Goal: Task Accomplishment & Management: Use online tool/utility

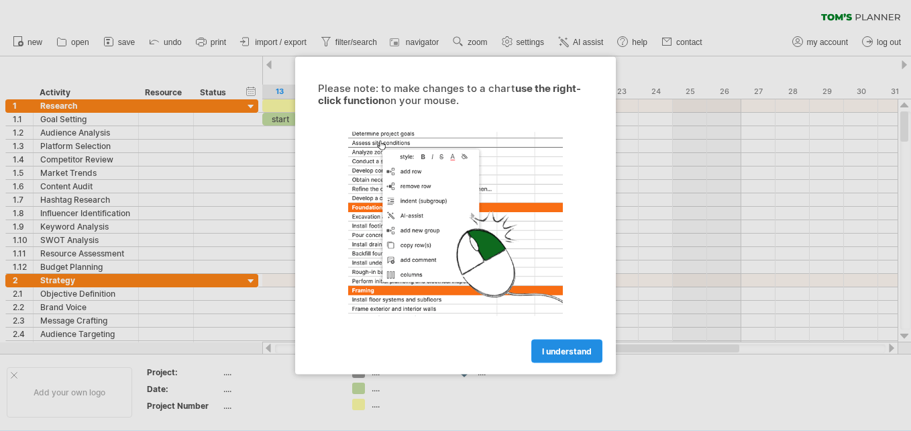
click at [570, 344] on link "I understand" at bounding box center [567, 351] width 71 height 23
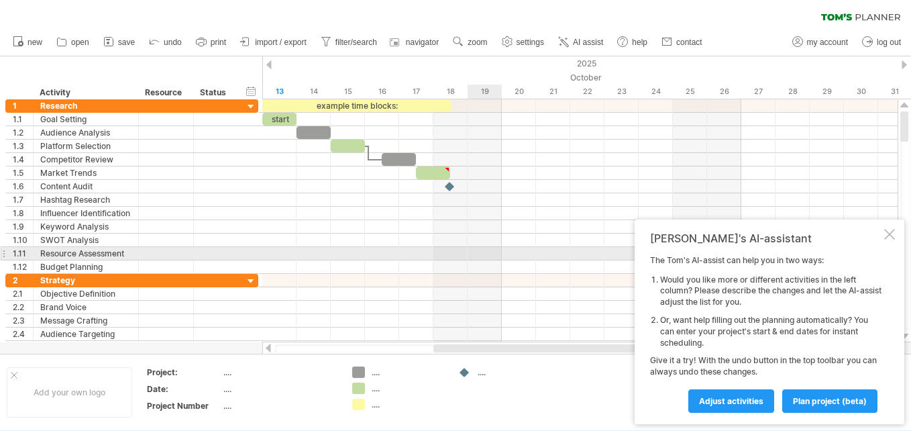
click at [491, 254] on div at bounding box center [580, 253] width 636 height 13
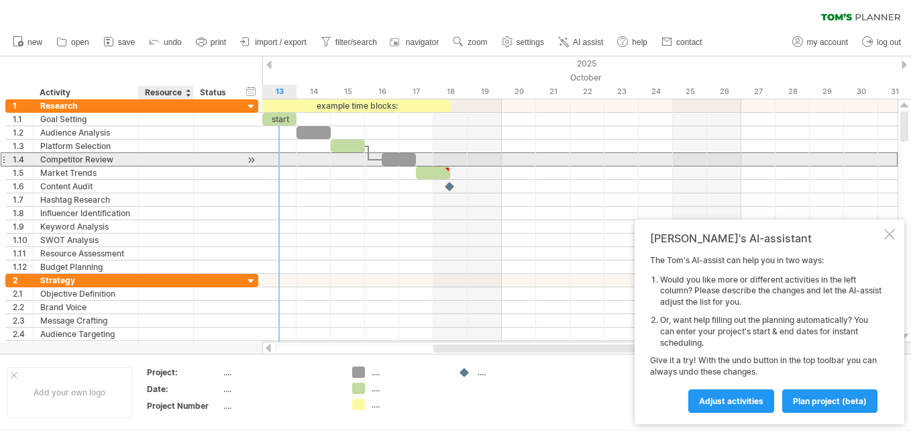
click at [188, 162] on div at bounding box center [166, 159] width 55 height 13
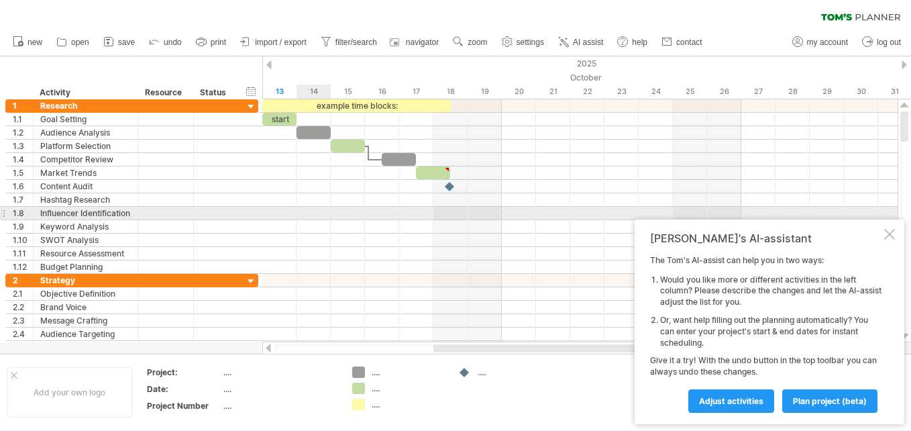
click at [303, 217] on div at bounding box center [580, 213] width 636 height 13
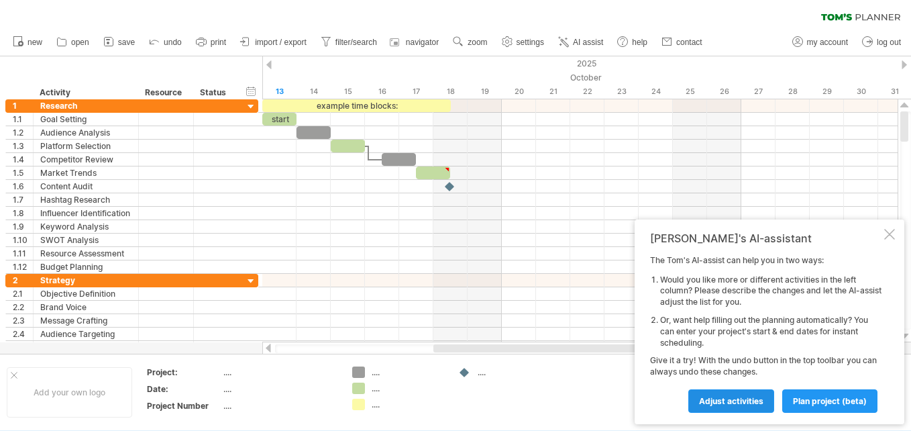
click at [763, 402] on span "Adjust activities" at bounding box center [731, 401] width 64 height 10
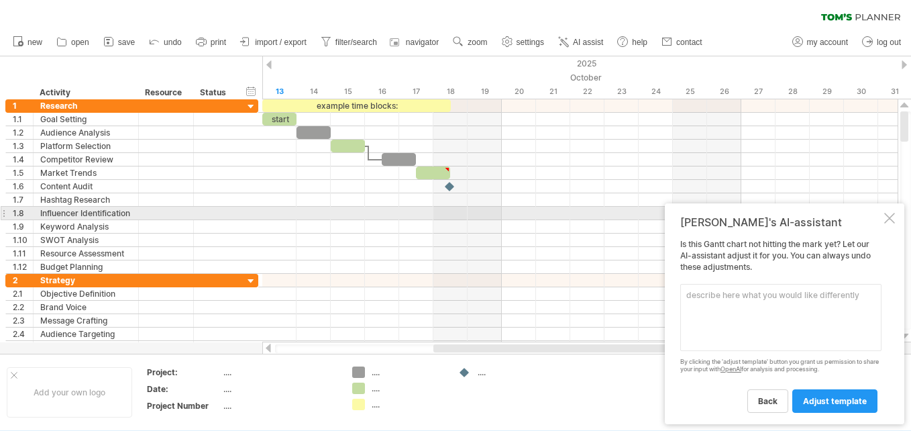
click at [888, 218] on div at bounding box center [890, 218] width 11 height 11
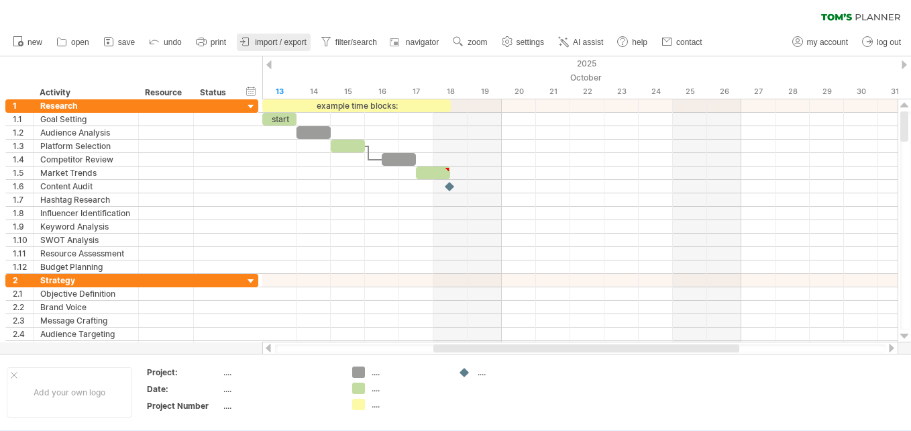
click at [269, 45] on span "import / export" at bounding box center [281, 42] width 52 height 9
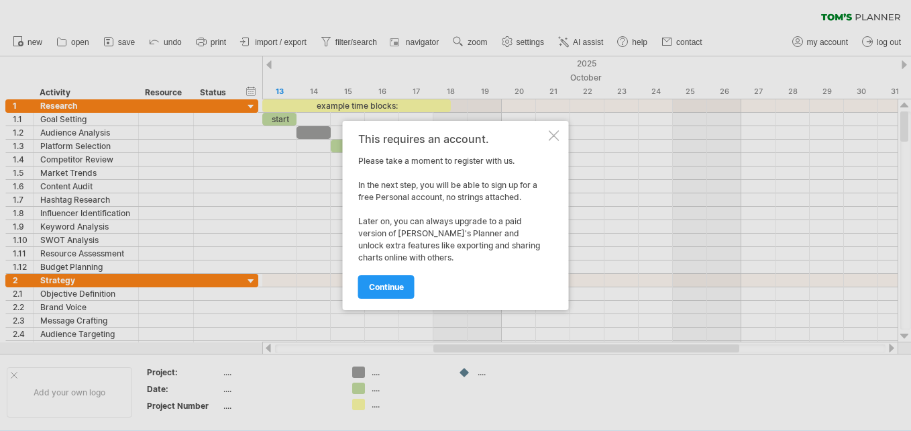
click at [556, 131] on div at bounding box center [554, 135] width 11 height 11
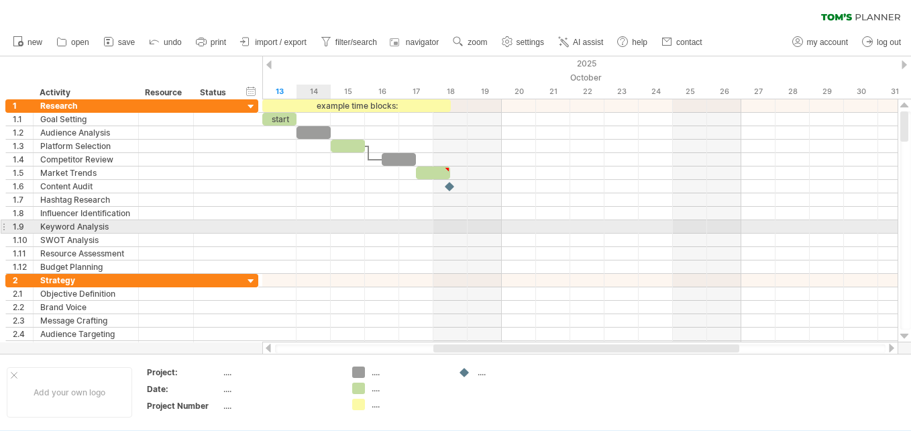
click at [318, 228] on div at bounding box center [580, 226] width 636 height 13
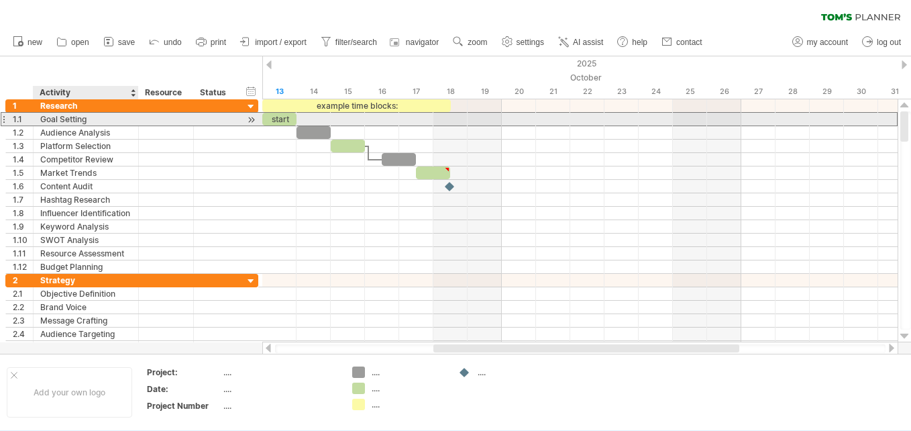
click at [60, 116] on div "Goal Setting" at bounding box center [85, 119] width 91 height 13
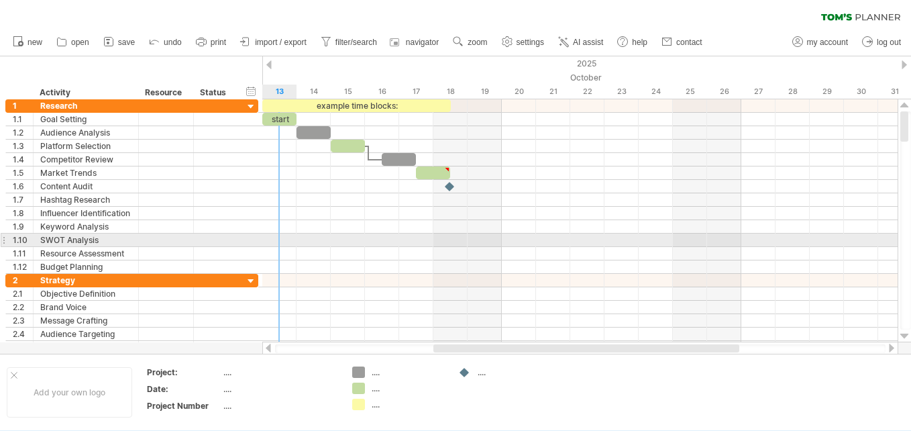
drag, startPoint x: 40, startPoint y: 95, endPoint x: 266, endPoint y: 234, distance: 265.8
click at [266, 234] on div "Trying to reach [DOMAIN_NAME] Connected again... 0% clear filter new 1" at bounding box center [455, 215] width 911 height 431
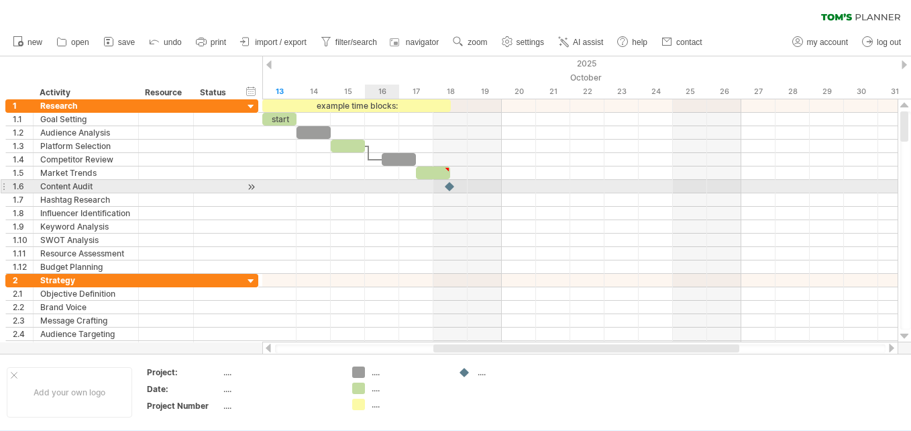
click at [375, 181] on div at bounding box center [580, 186] width 636 height 13
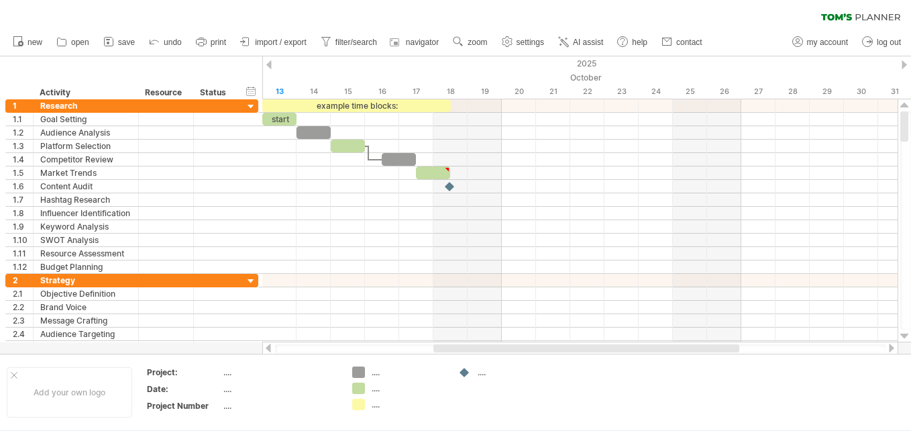
click at [267, 67] on div at bounding box center [268, 64] width 5 height 9
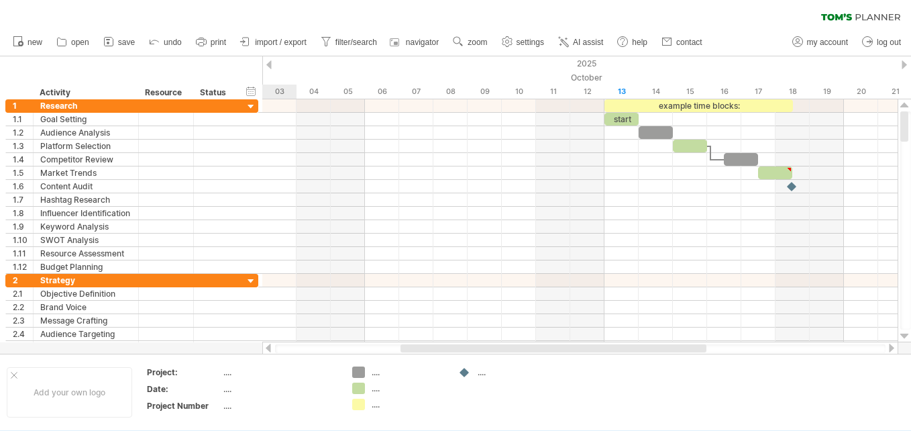
click at [267, 67] on div at bounding box center [268, 64] width 5 height 9
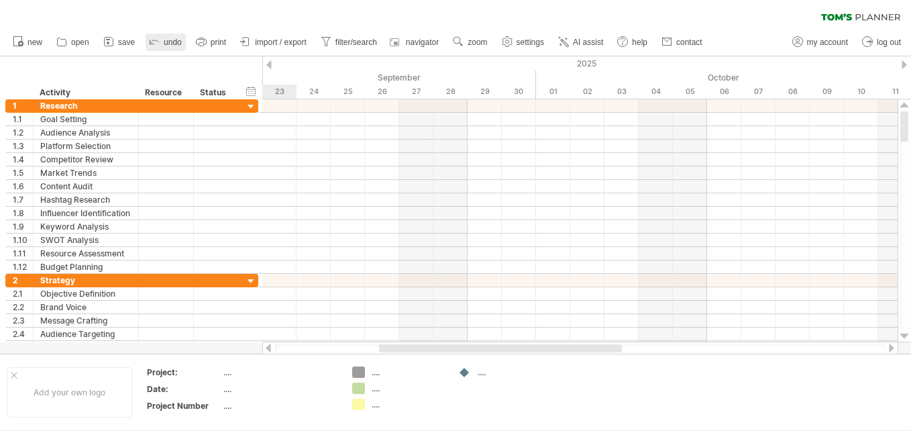
click at [161, 39] on icon at bounding box center [154, 40] width 13 height 13
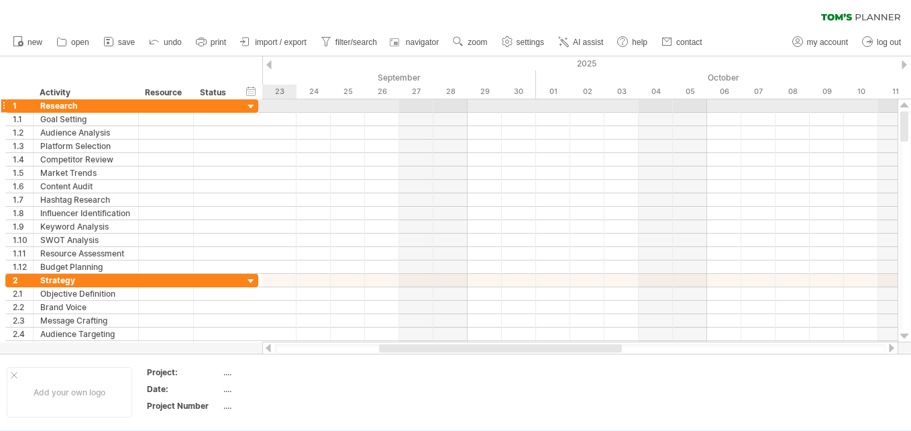
click at [283, 108] on div at bounding box center [580, 105] width 636 height 13
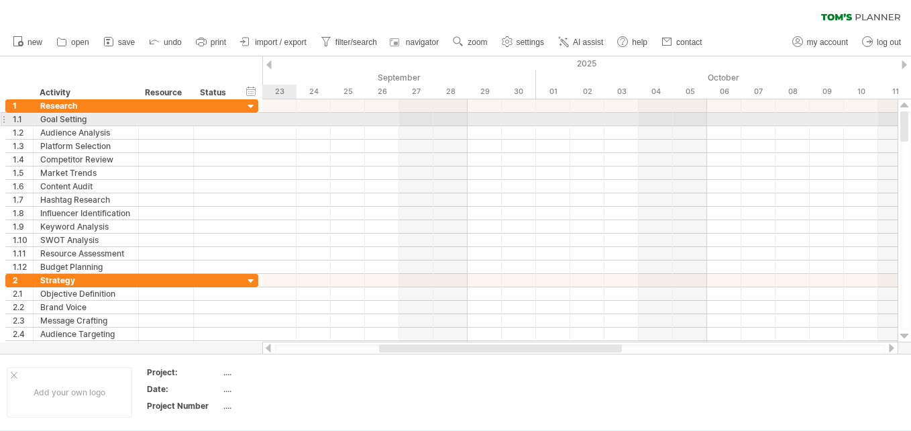
click at [283, 123] on div at bounding box center [580, 119] width 636 height 13
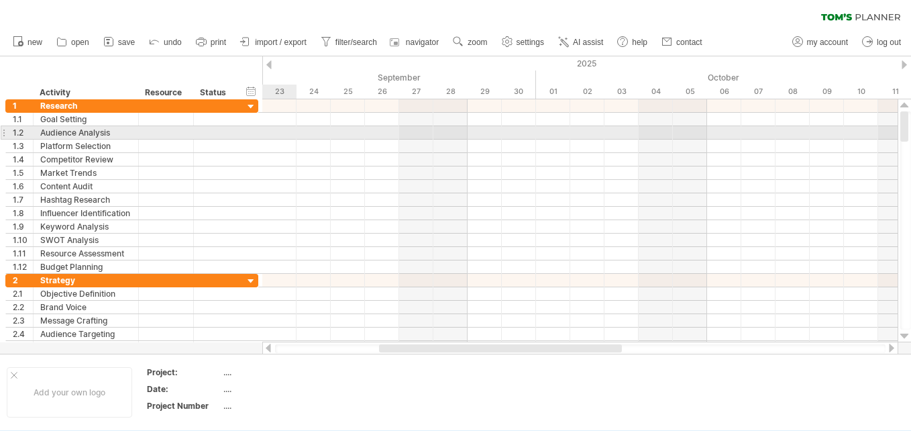
click at [281, 140] on div at bounding box center [580, 146] width 636 height 13
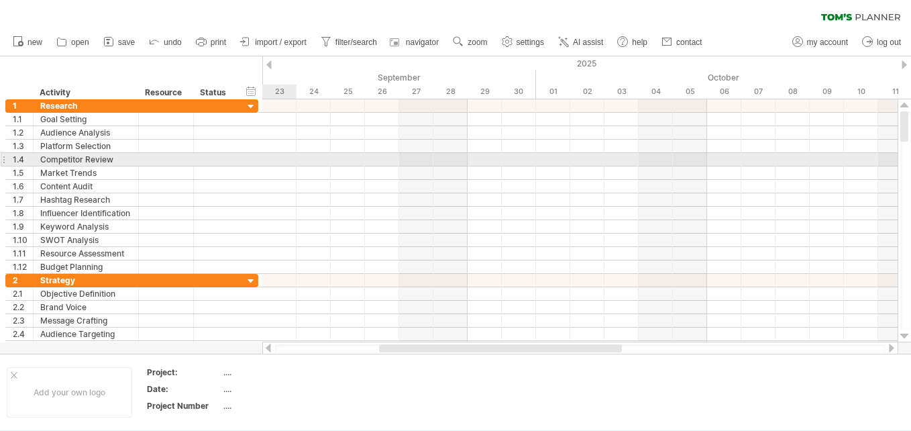
click at [279, 162] on div at bounding box center [580, 159] width 636 height 13
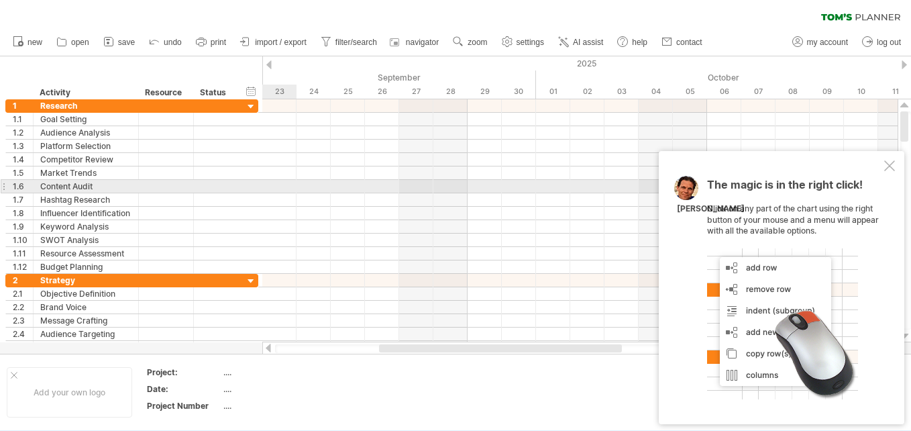
click at [277, 185] on div at bounding box center [580, 186] width 636 height 13
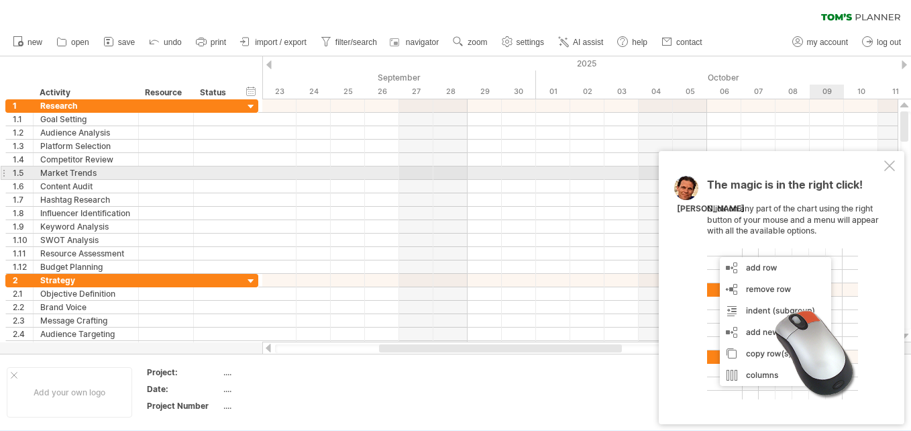
click at [888, 170] on div at bounding box center [890, 165] width 11 height 11
